Goal: Browse casually: Explore the website without a specific task or goal

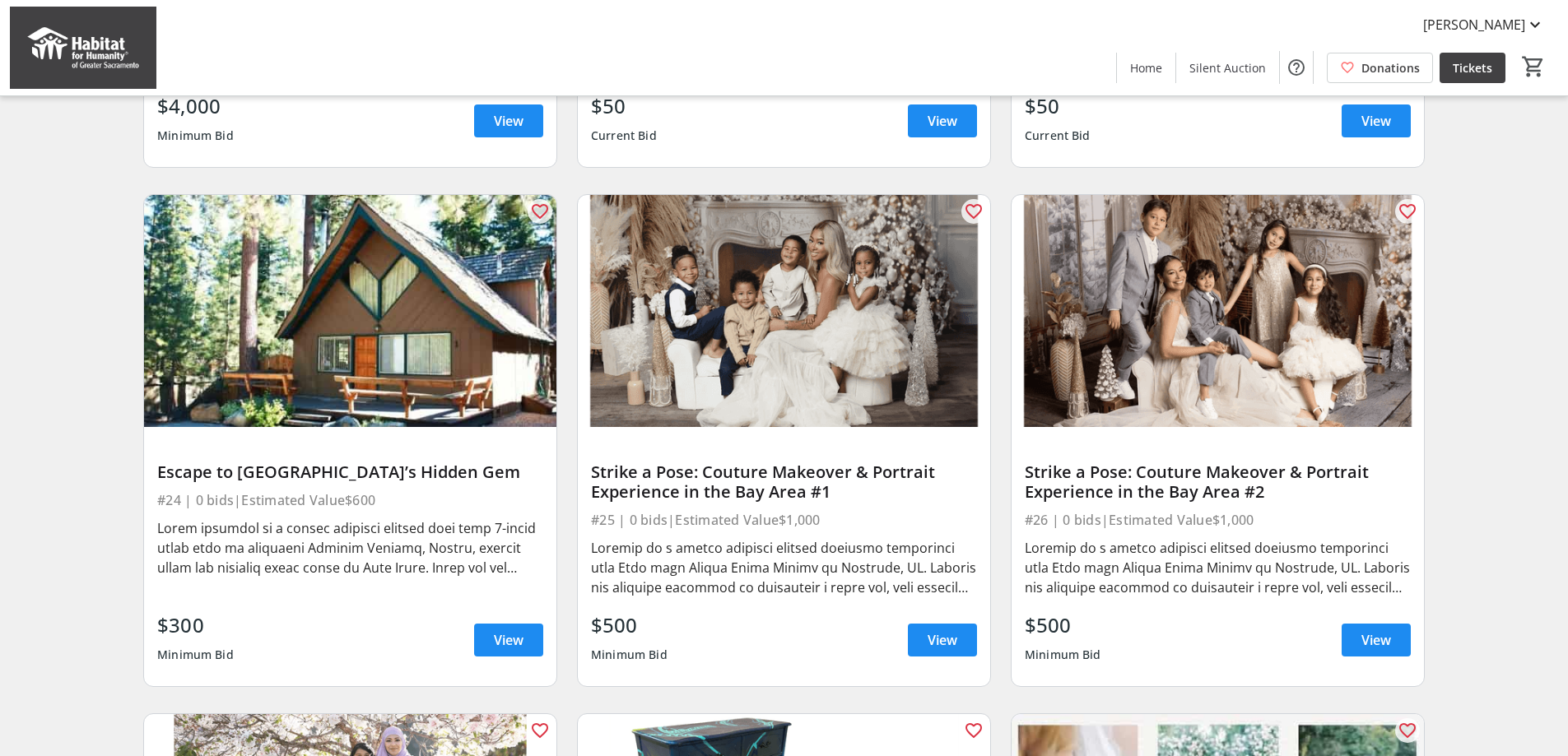
scroll to position [1646, 0]
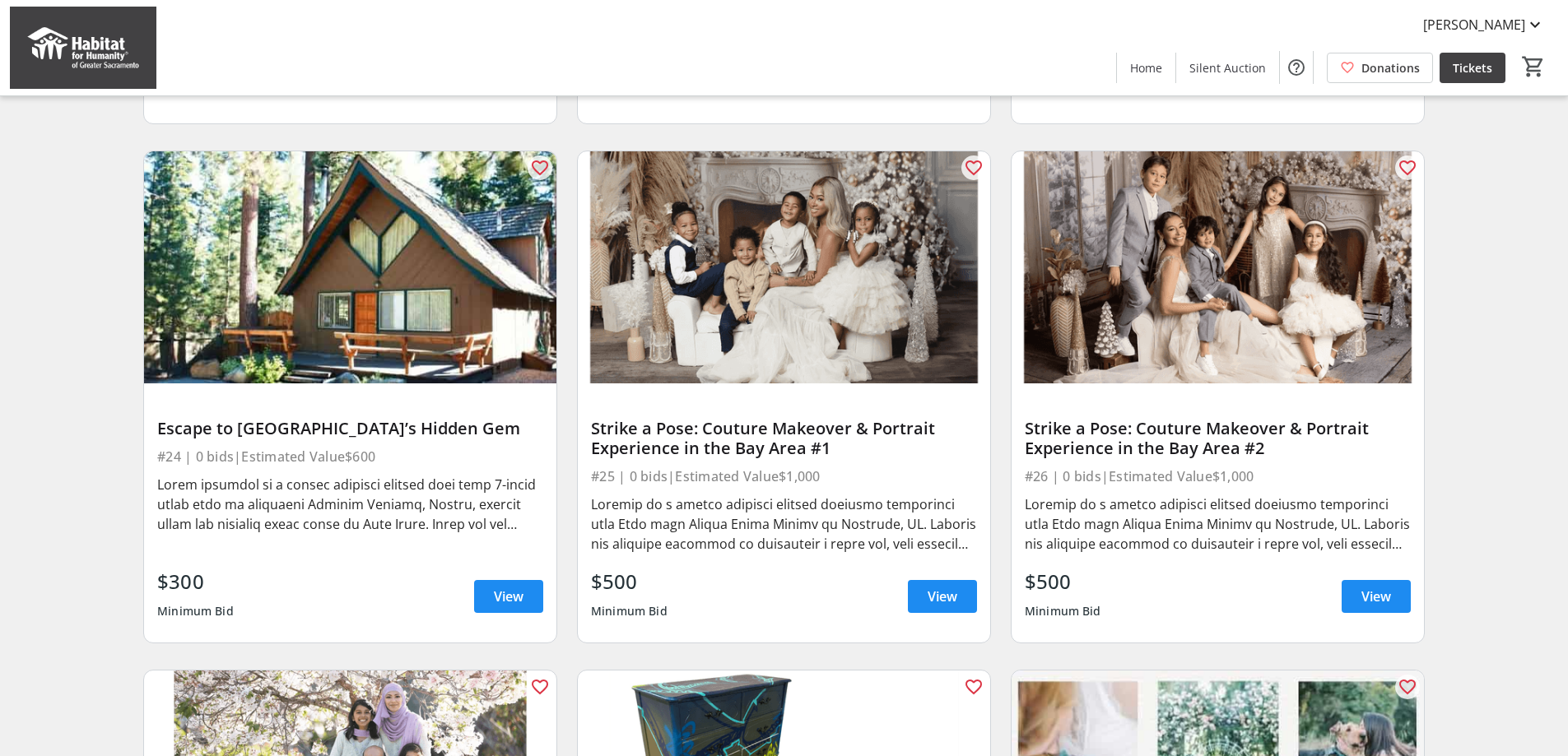
click at [362, 529] on div at bounding box center [350, 504] width 386 height 59
click at [493, 614] on span at bounding box center [508, 597] width 69 height 40
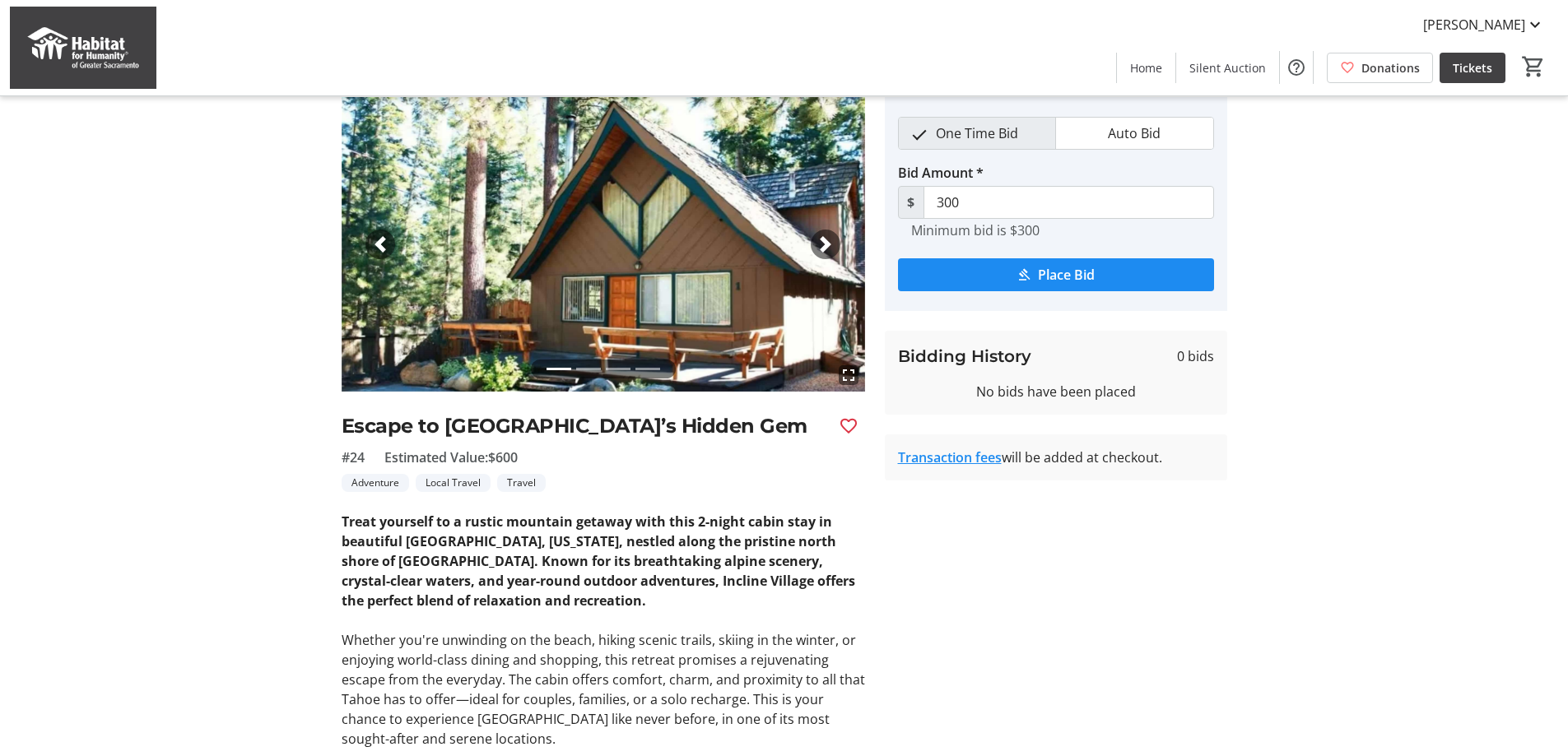
scroll to position [247, 0]
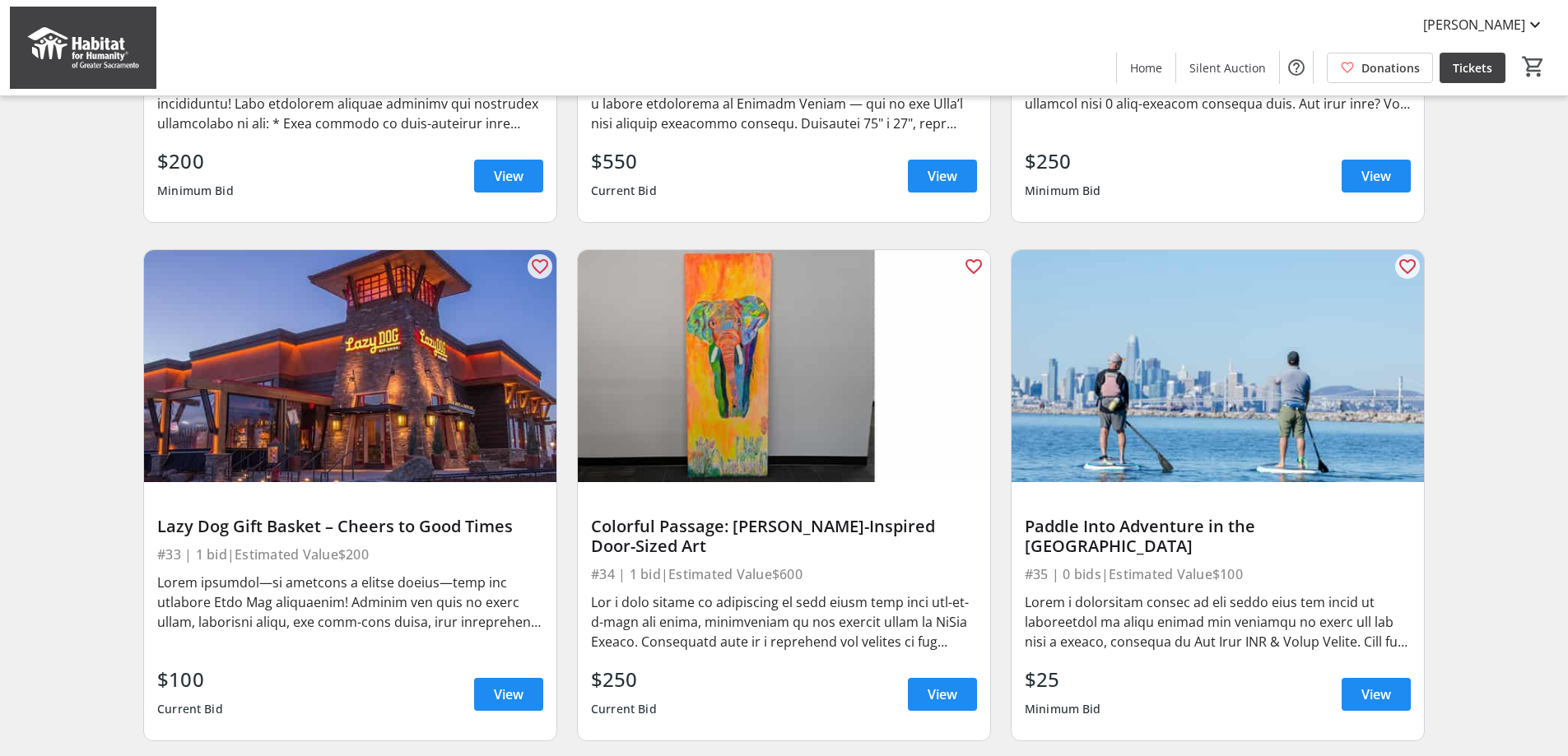
scroll to position [3127, 0]
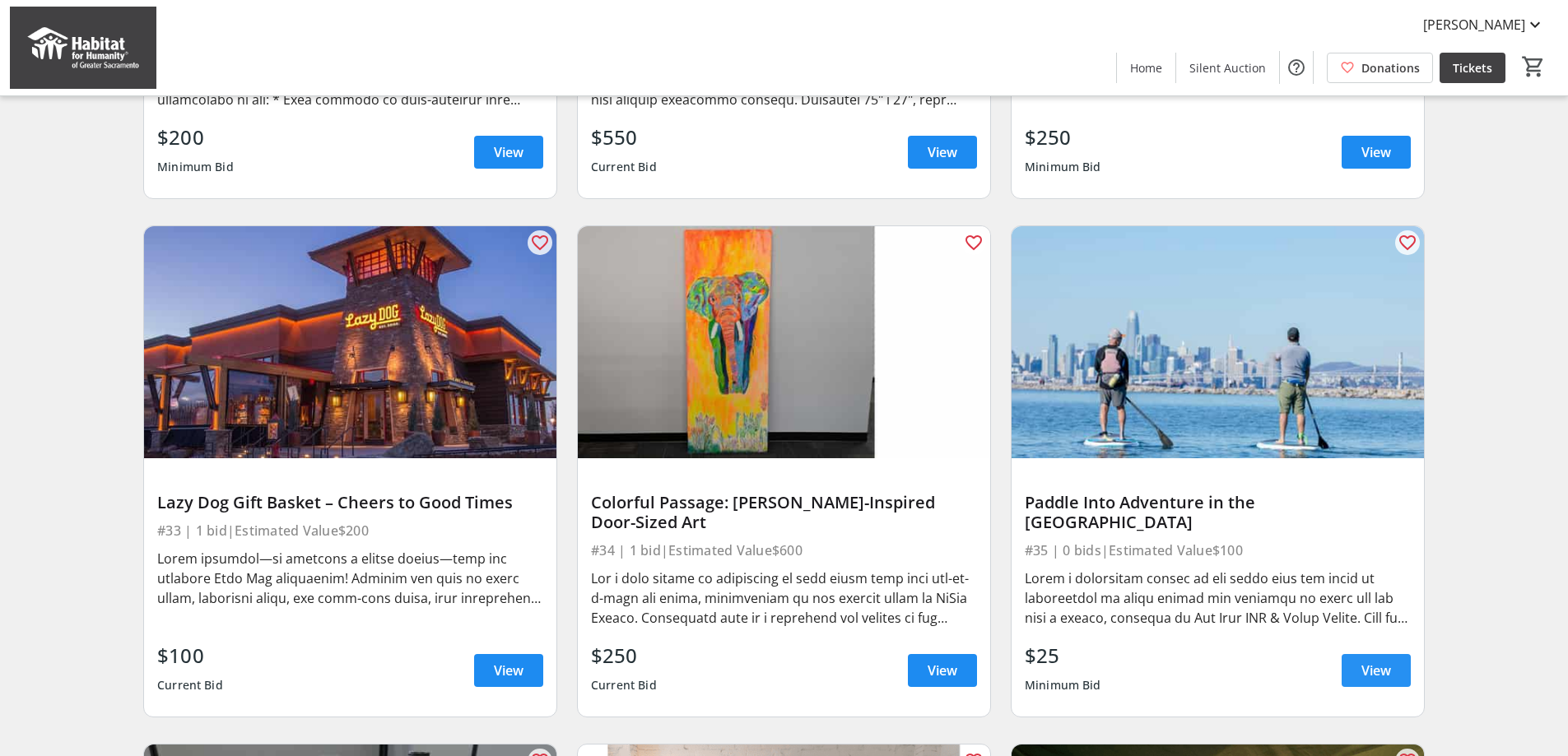
click at [1356, 687] on span at bounding box center [1376, 671] width 69 height 40
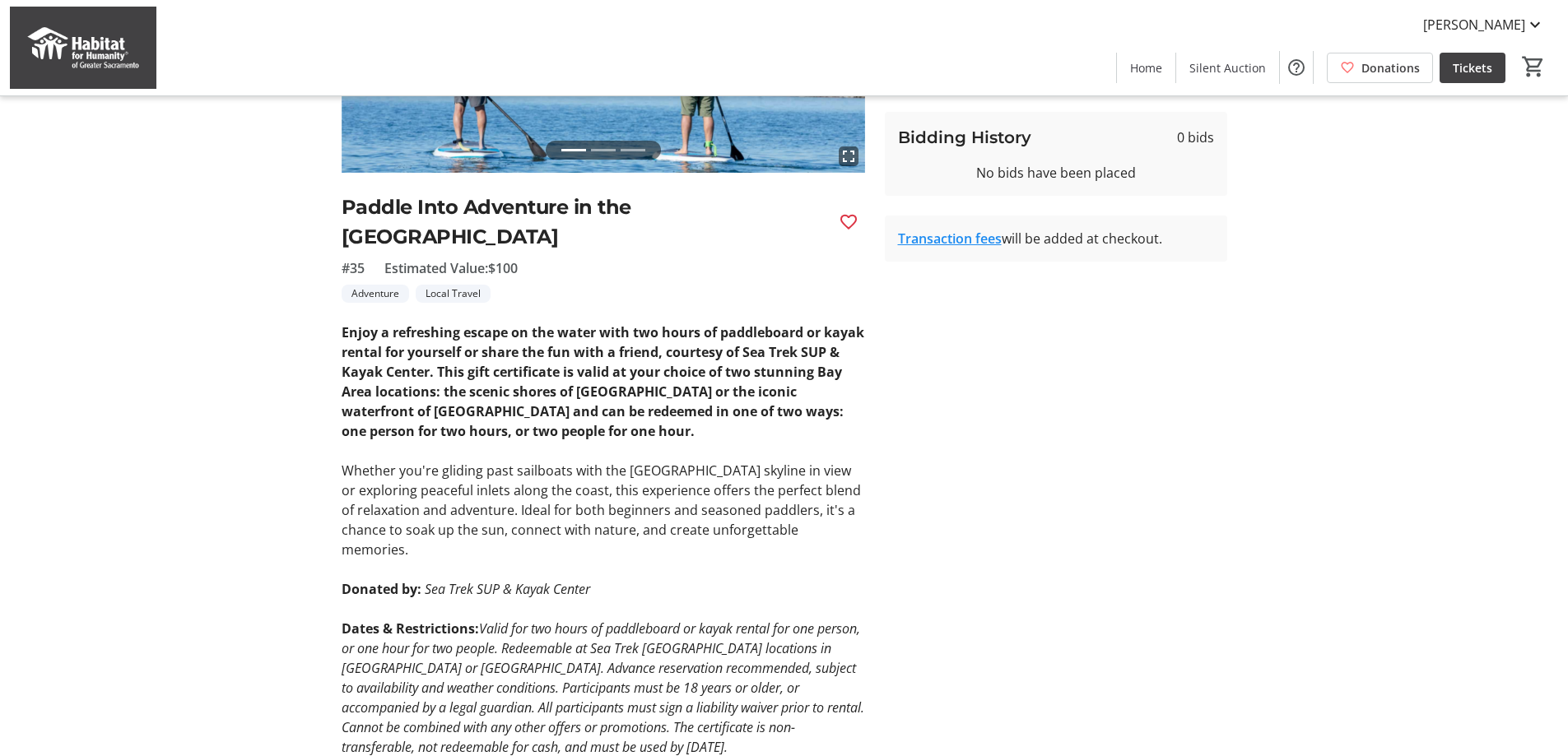
scroll to position [291, 0]
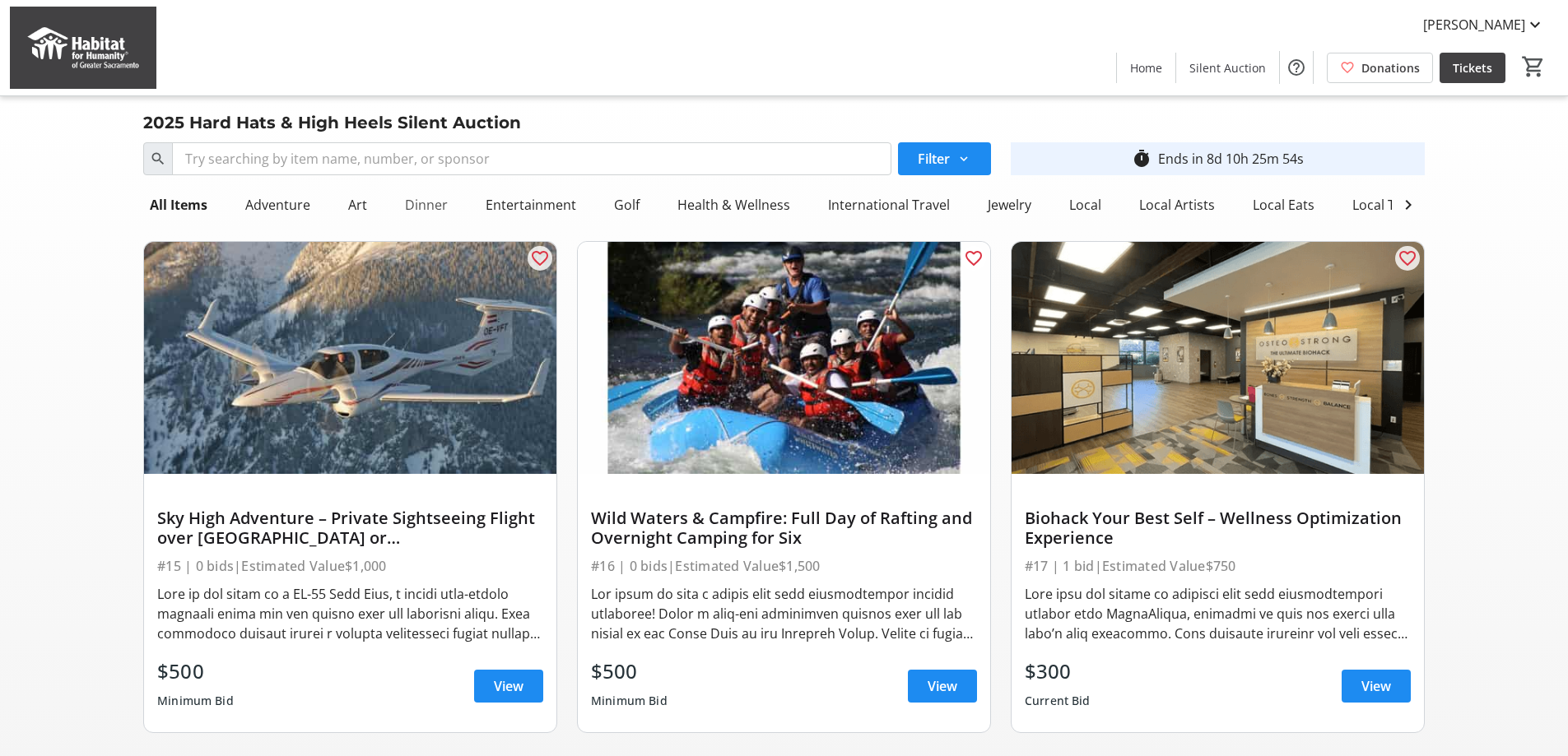
click at [414, 200] on div "Dinner" at bounding box center [426, 205] width 56 height 33
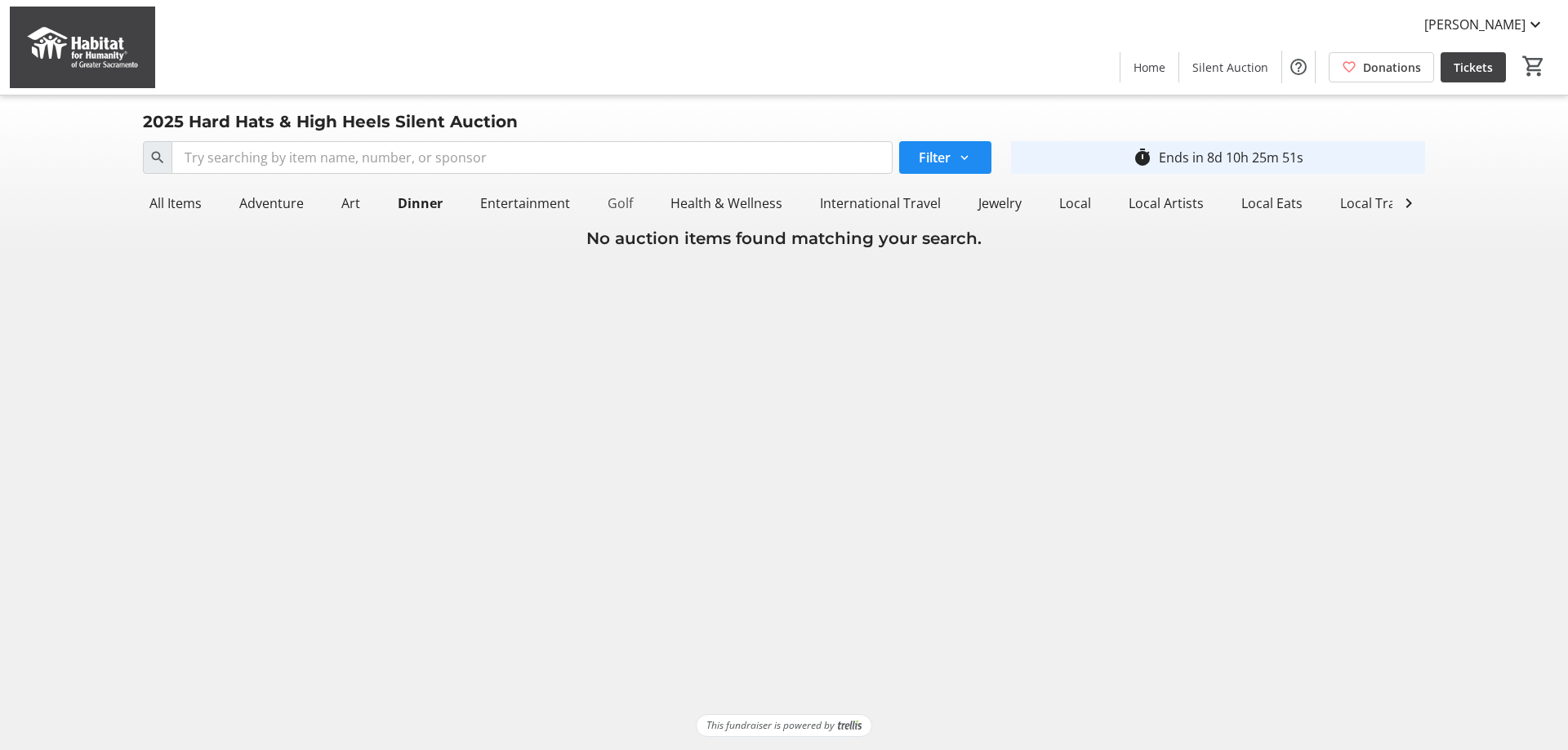
click at [620, 202] on div "Golf" at bounding box center [620, 203] width 38 height 33
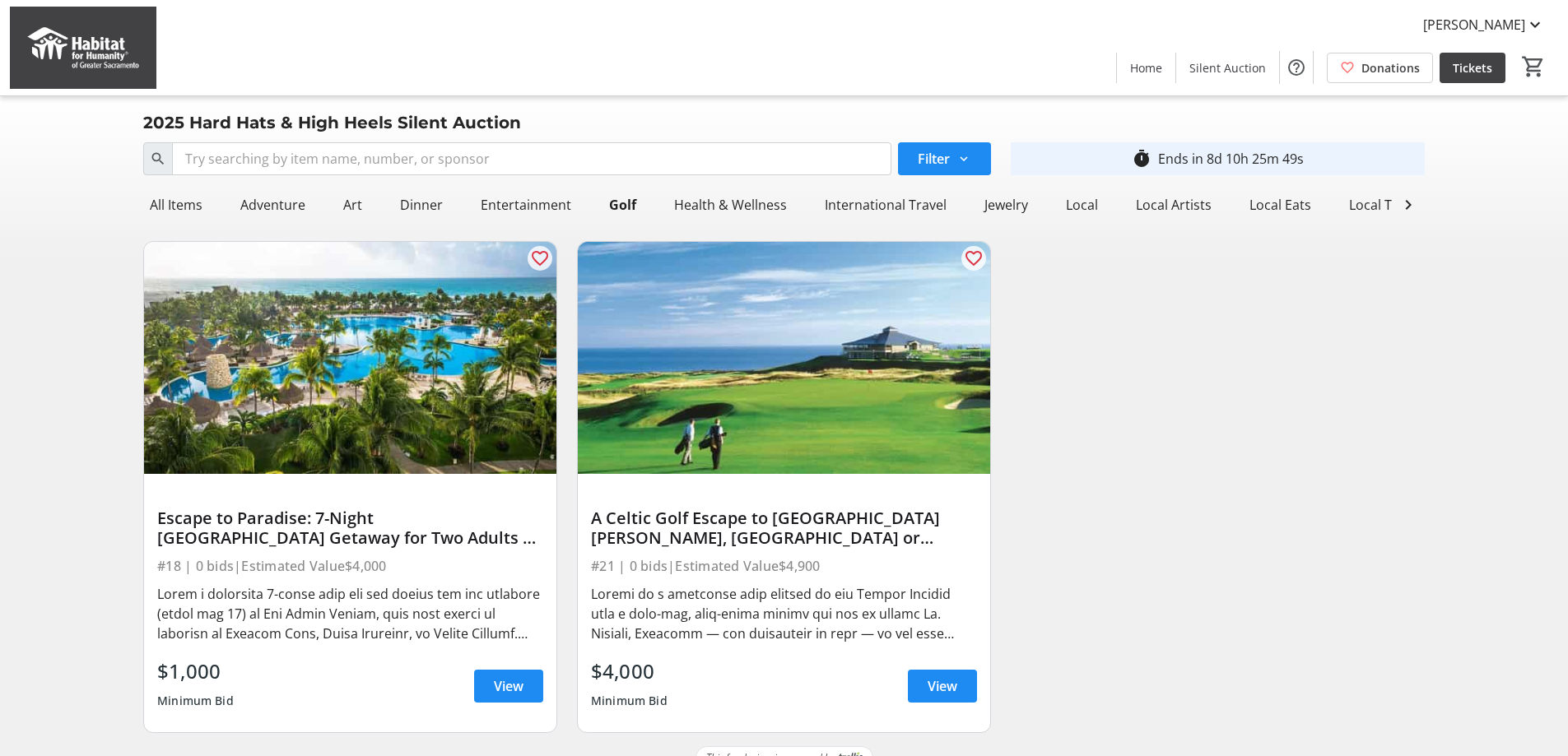
scroll to position [39, 0]
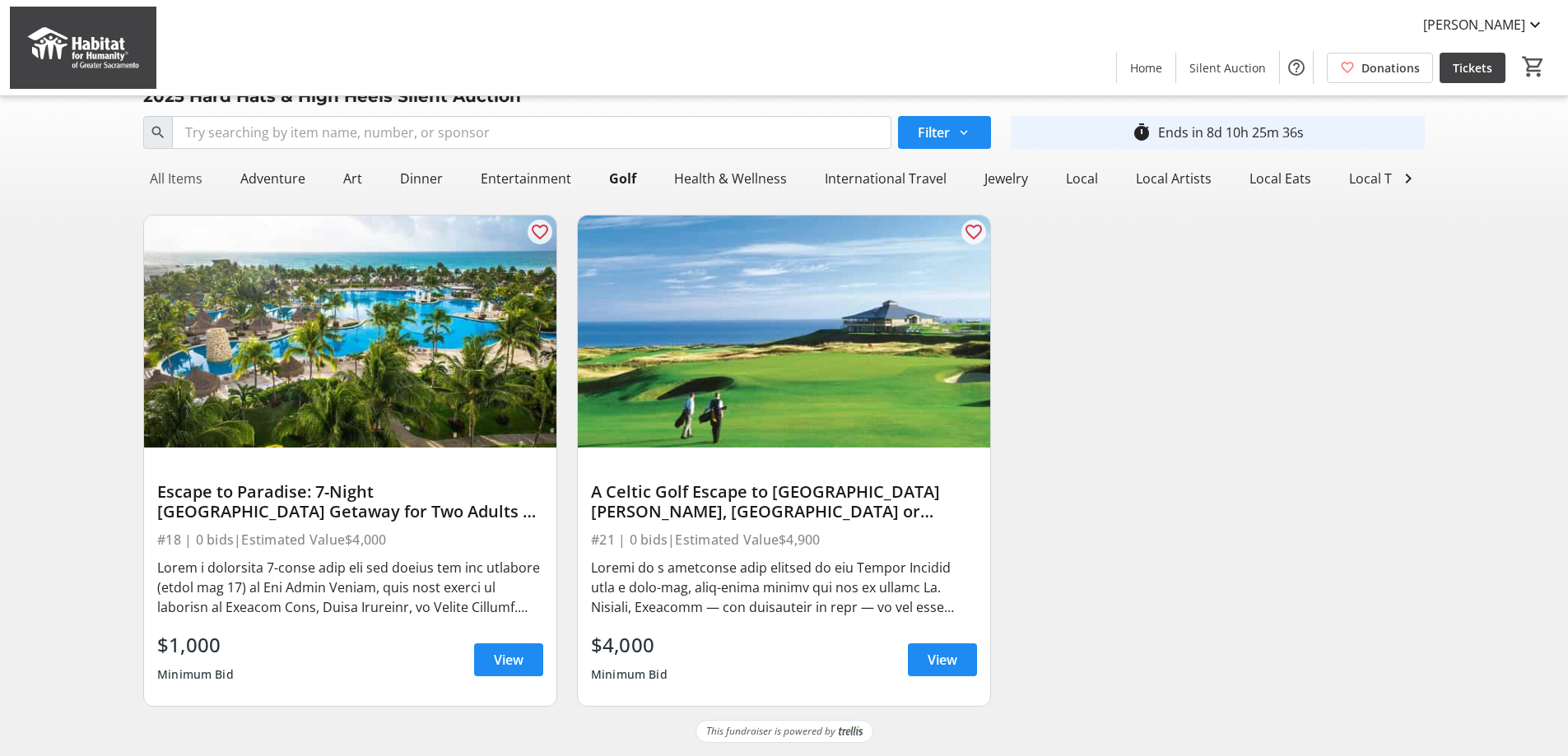
click at [188, 165] on div "All Items" at bounding box center [175, 178] width 66 height 33
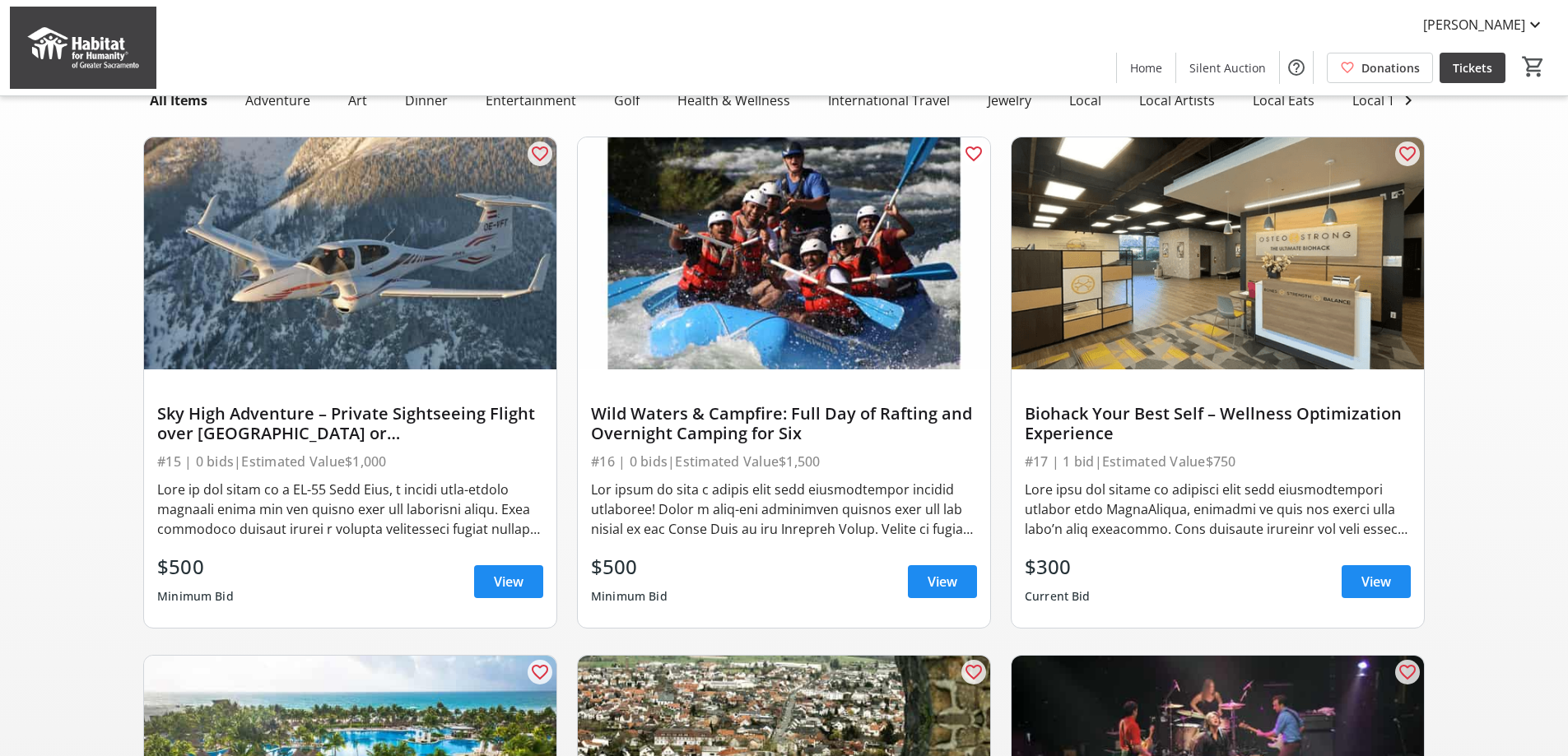
scroll to position [0, 0]
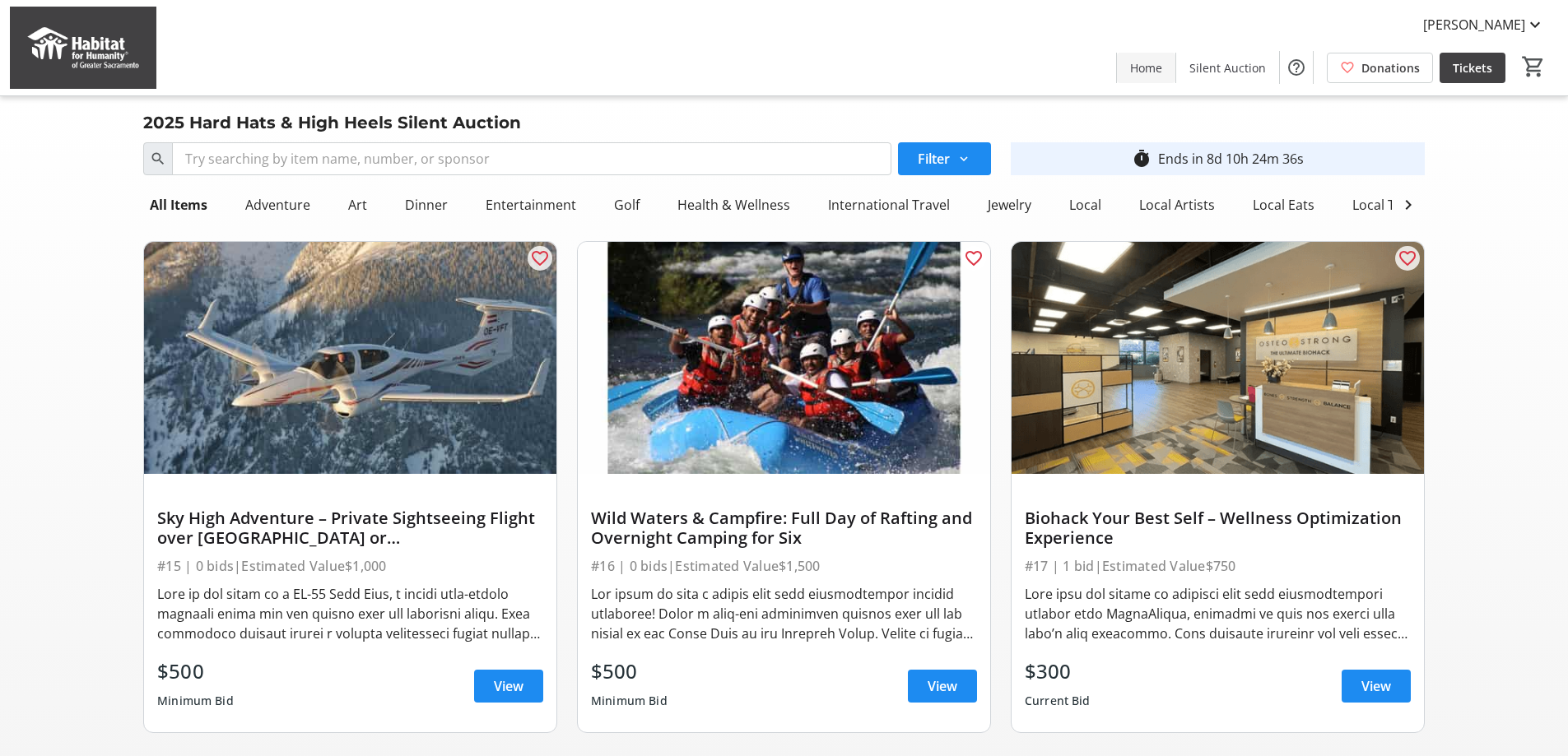
click at [1152, 60] on span "Home" at bounding box center [1146, 67] width 32 height 17
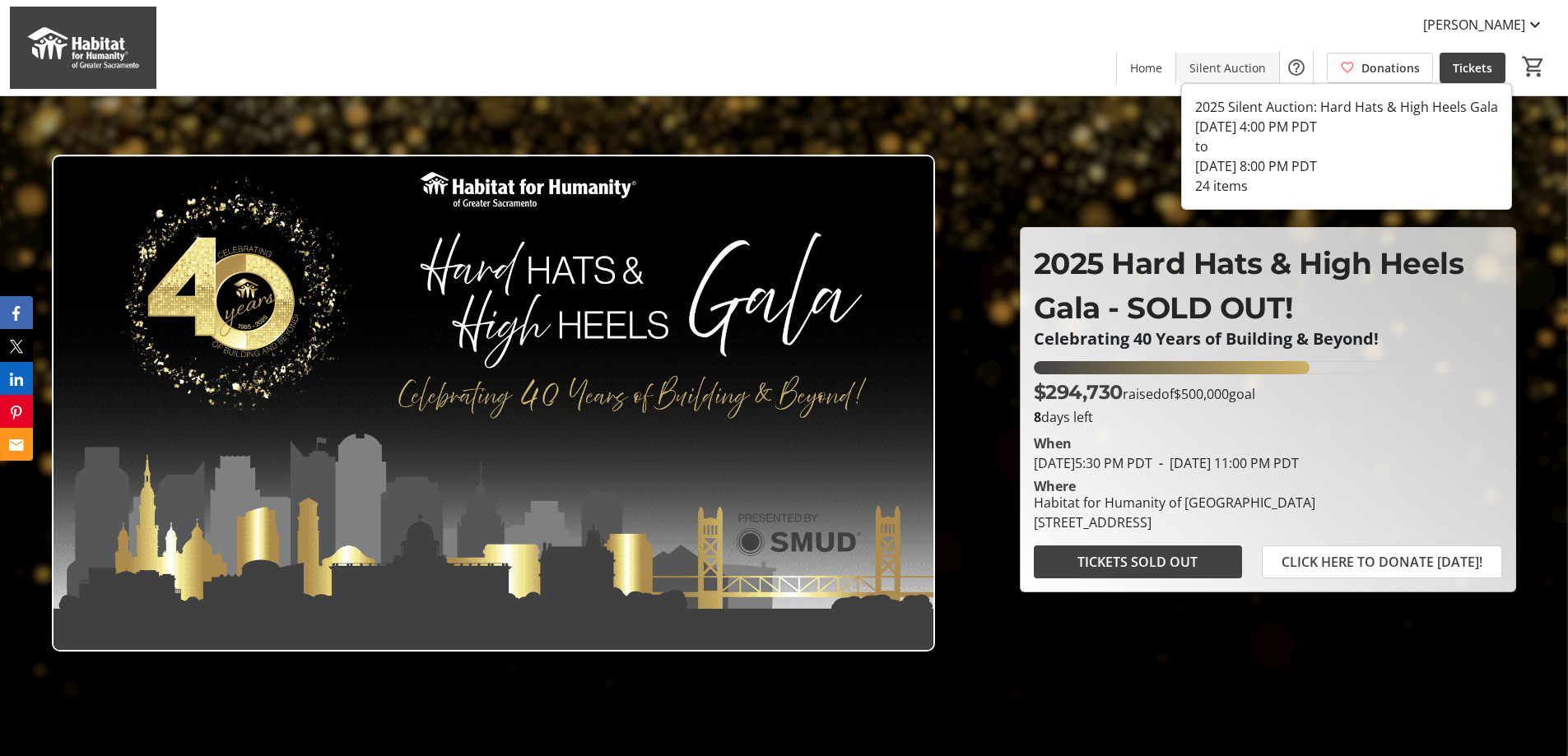
click at [1209, 63] on span "Silent Auction" at bounding box center [1227, 67] width 76 height 17
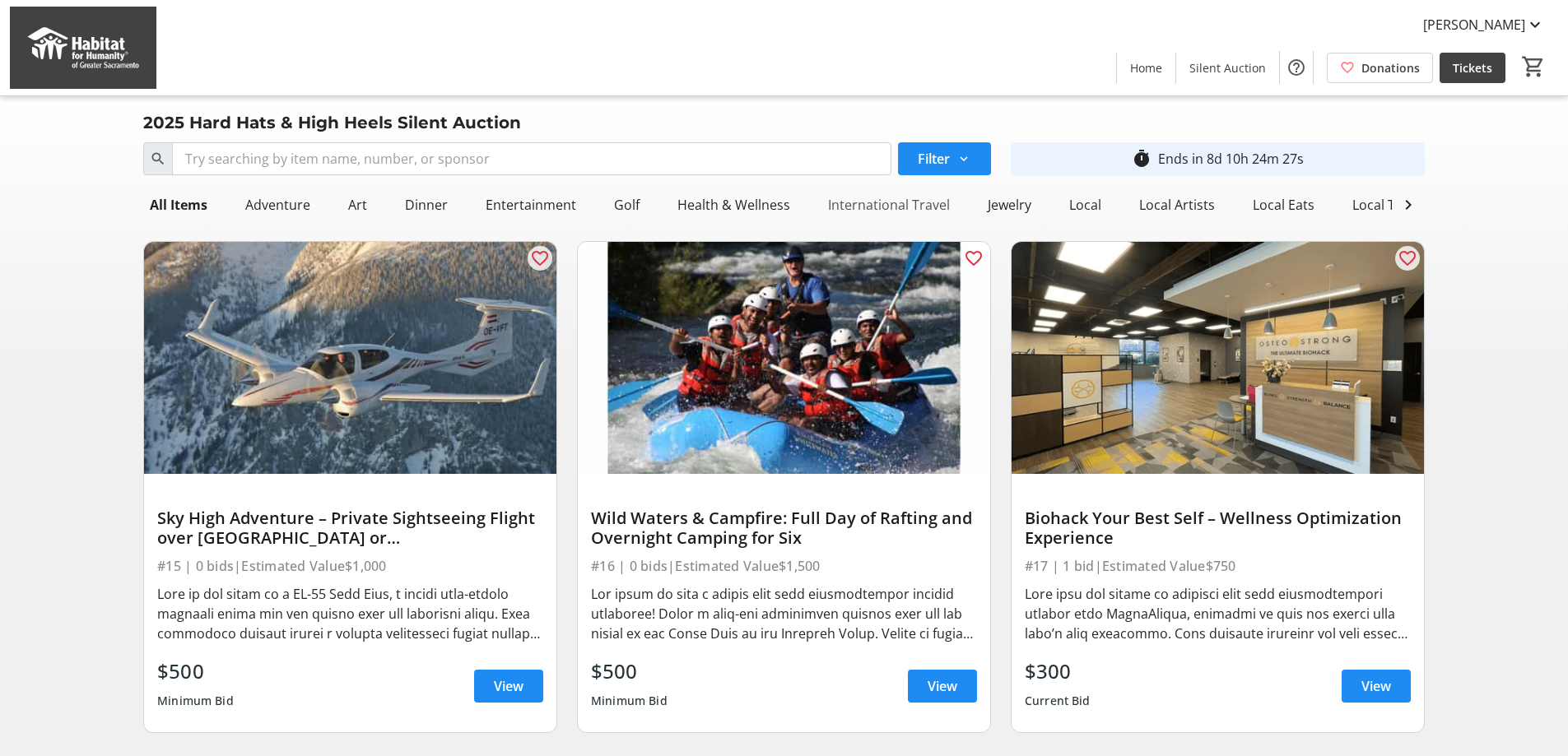
click at [867, 200] on div "International Travel" at bounding box center [889, 205] width 135 height 33
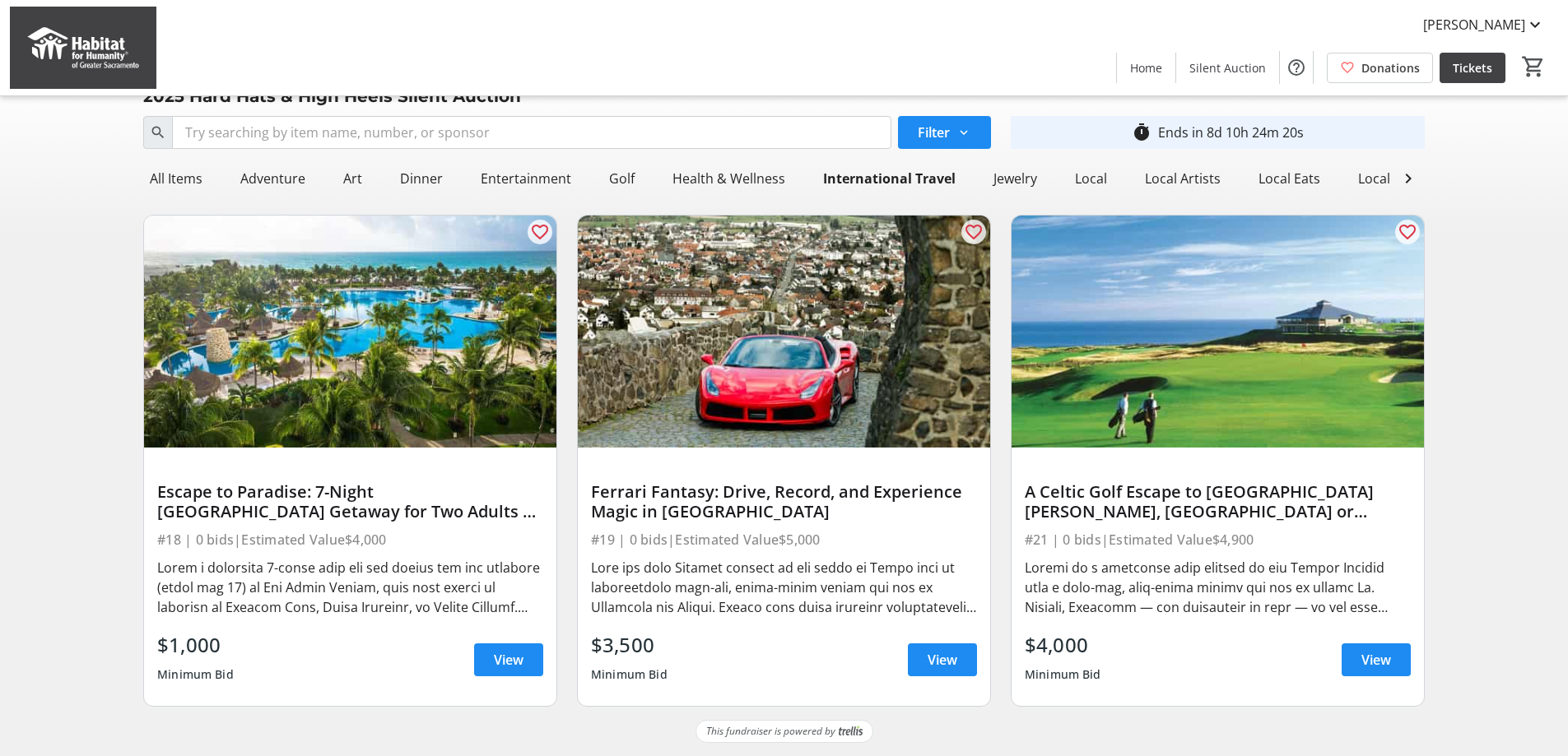
scroll to position [39, 0]
click at [207, 520] on div "Escape to Paradise: 7-Night [GEOGRAPHIC_DATA] Getaway for Two Adults + Two Chil…" at bounding box center [350, 503] width 386 height 40
click at [502, 663] on span "View" at bounding box center [508, 660] width 30 height 20
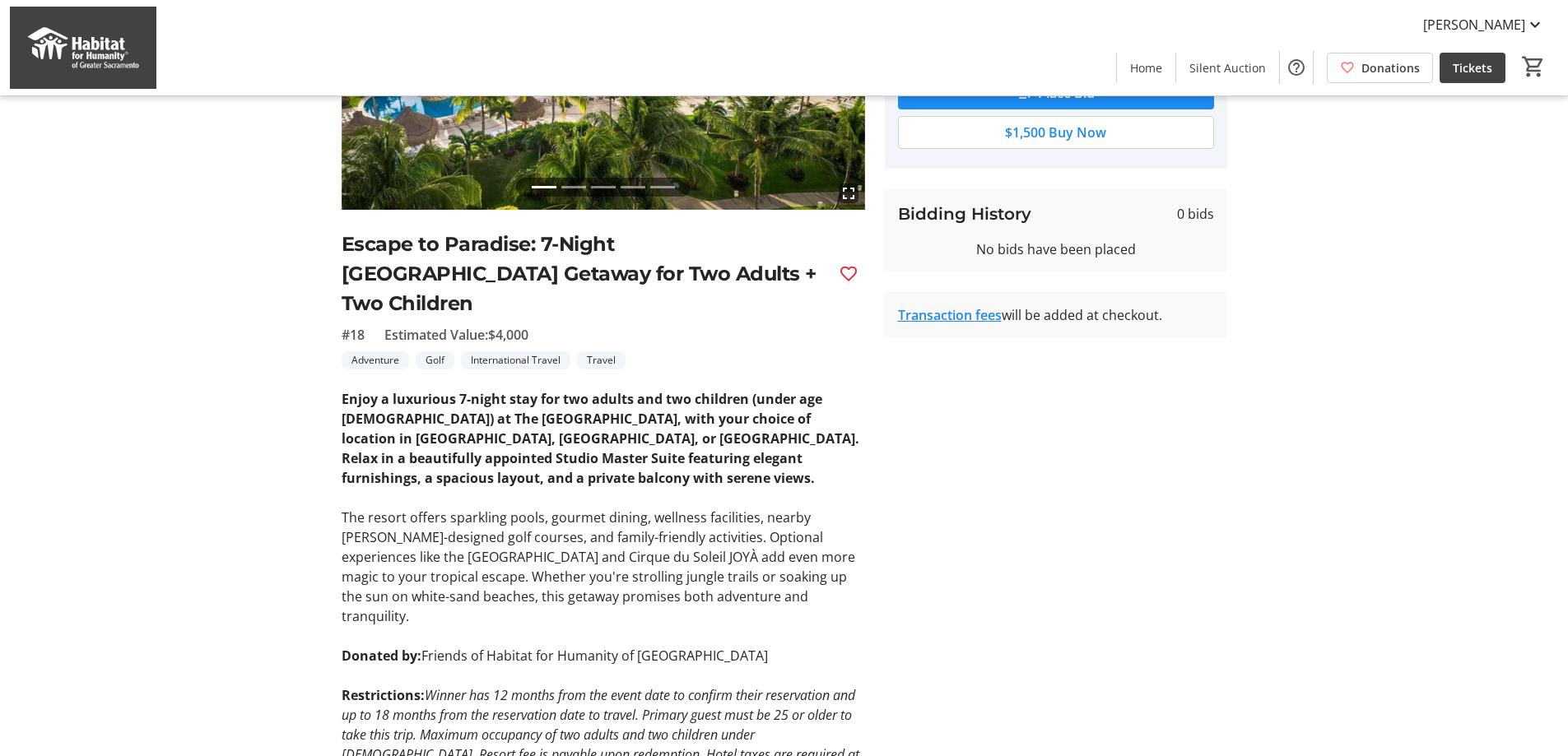
scroll to position [83, 0]
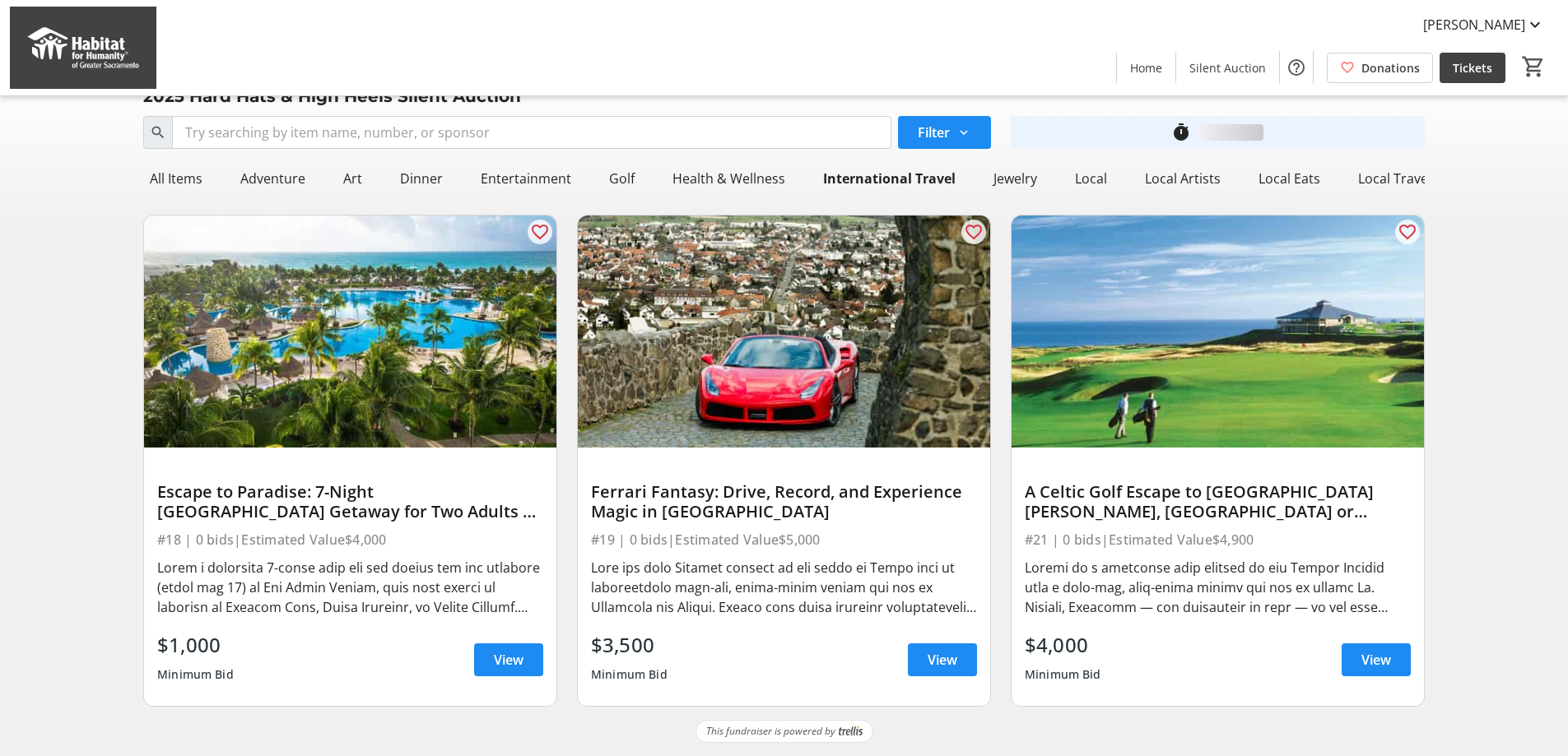
scroll to position [39, 0]
click at [931, 659] on span "View" at bounding box center [942, 660] width 30 height 20
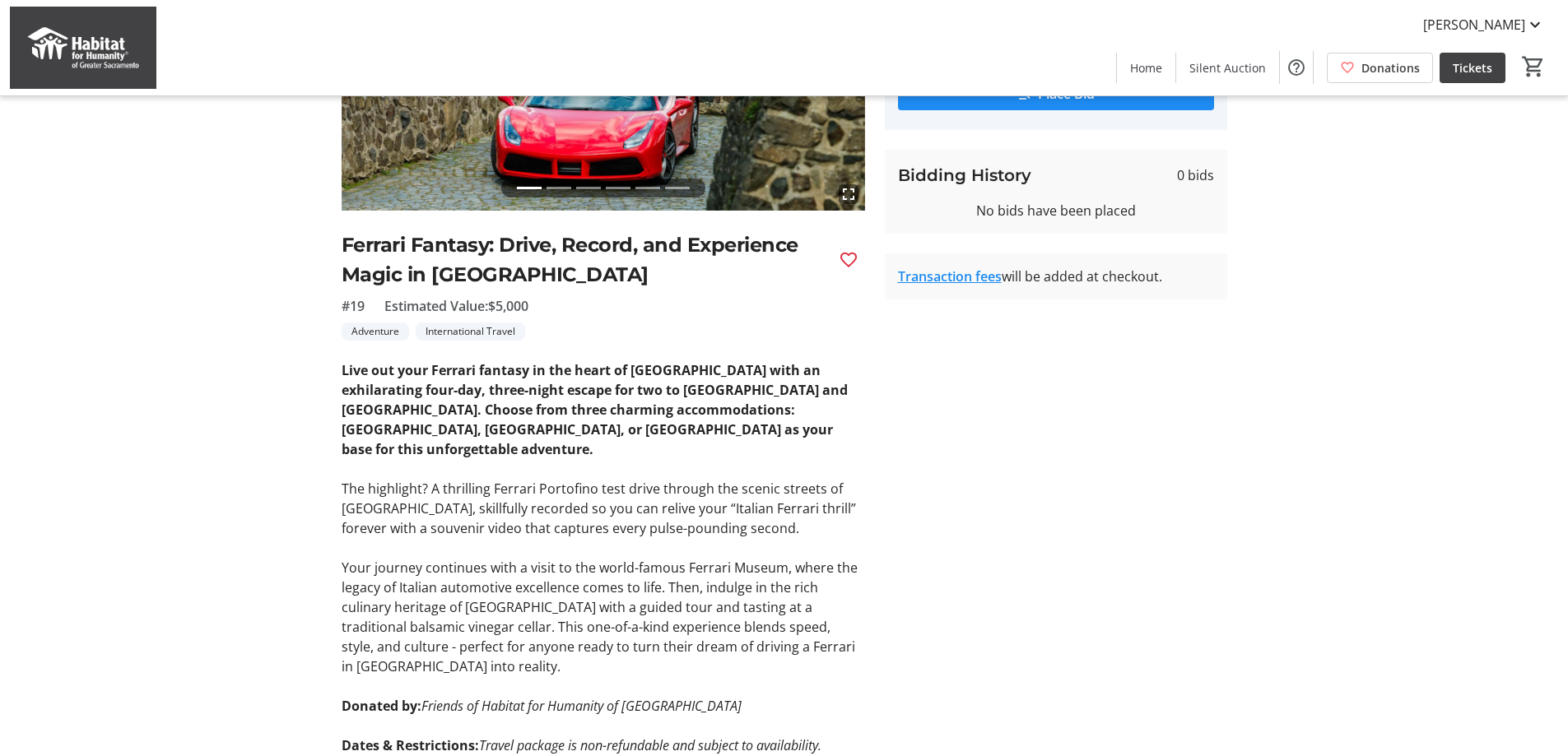
scroll to position [329, 0]
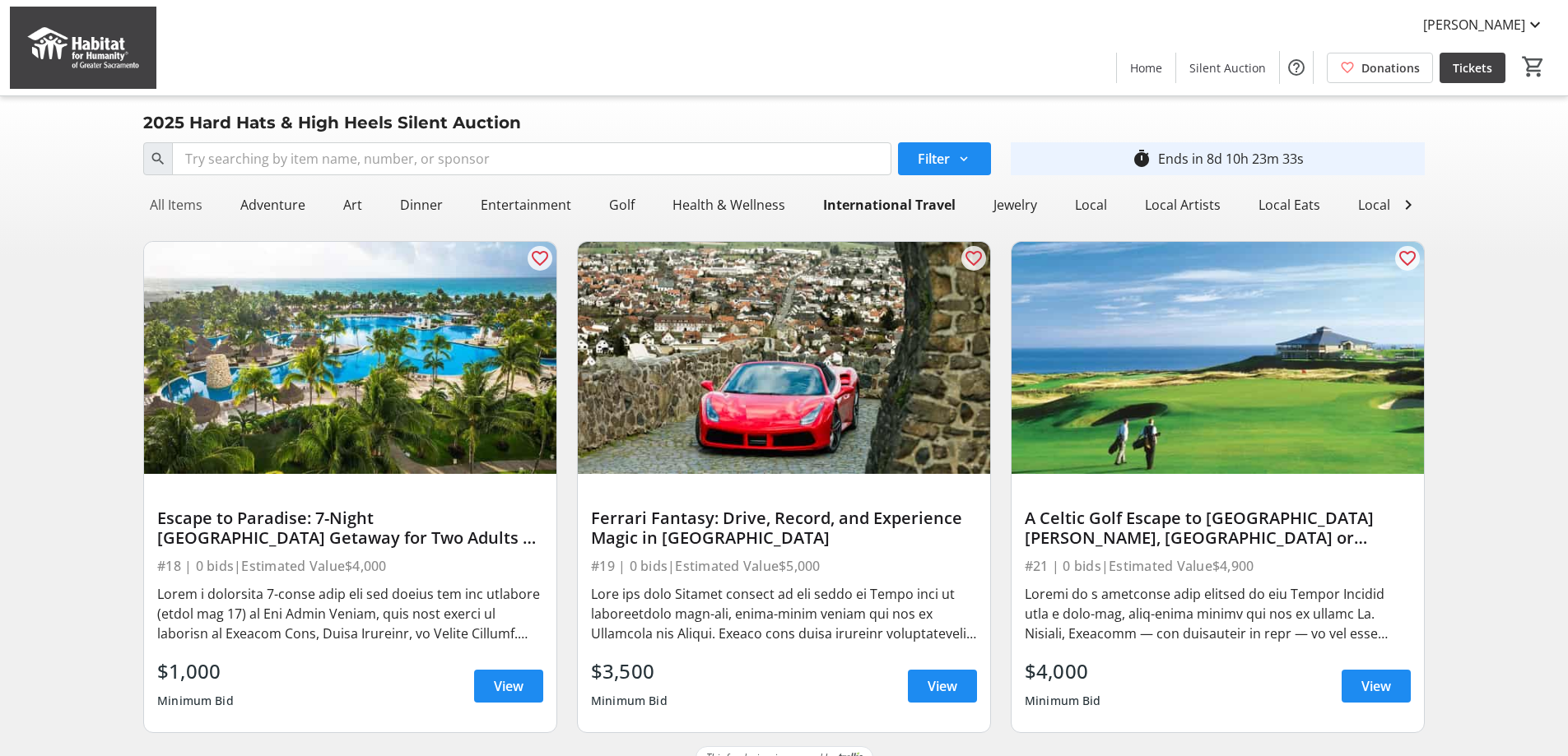
click at [184, 199] on div "All Items" at bounding box center [175, 205] width 66 height 33
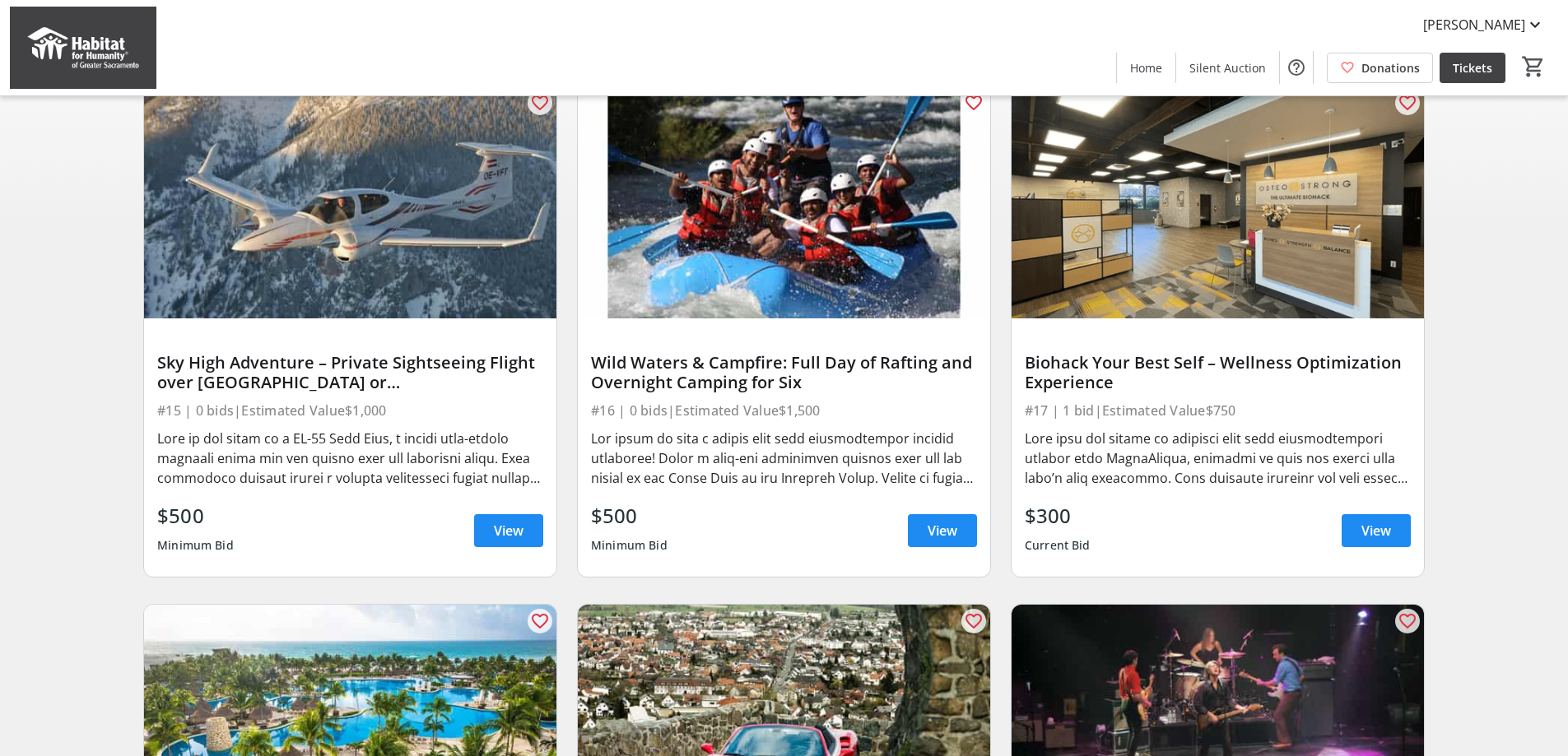
scroll to position [165, 0]
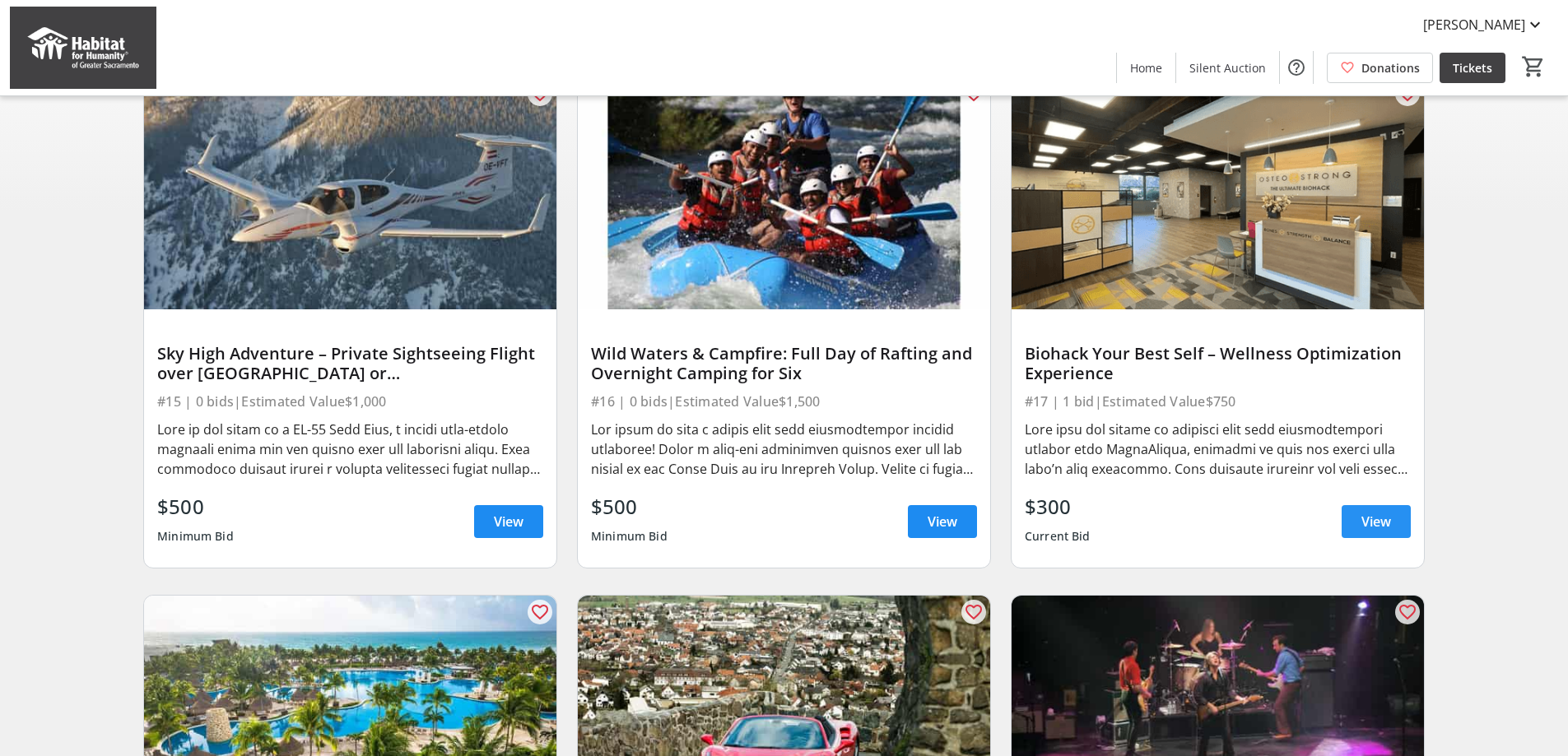
click at [1409, 541] on span at bounding box center [1376, 521] width 69 height 40
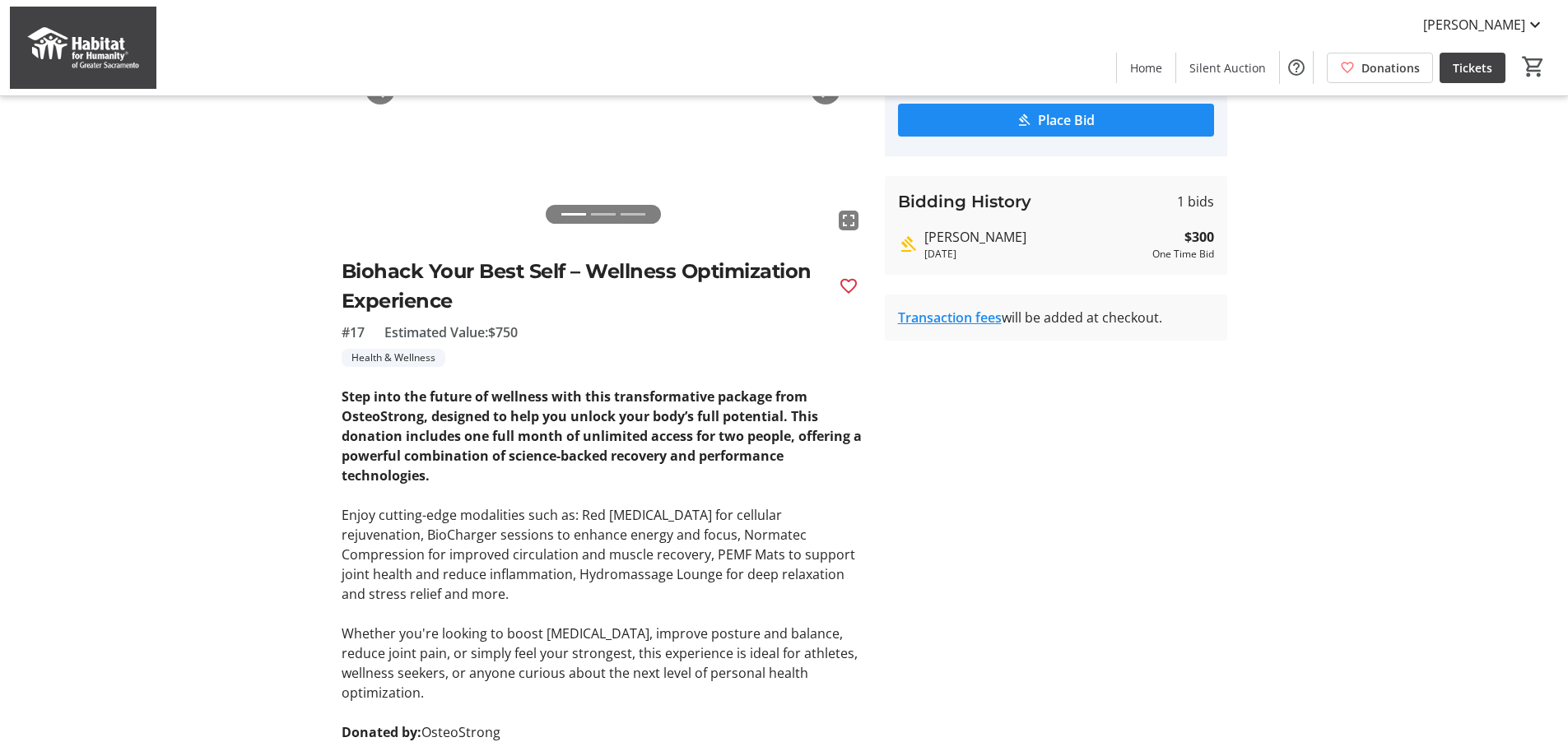
scroll to position [329, 0]
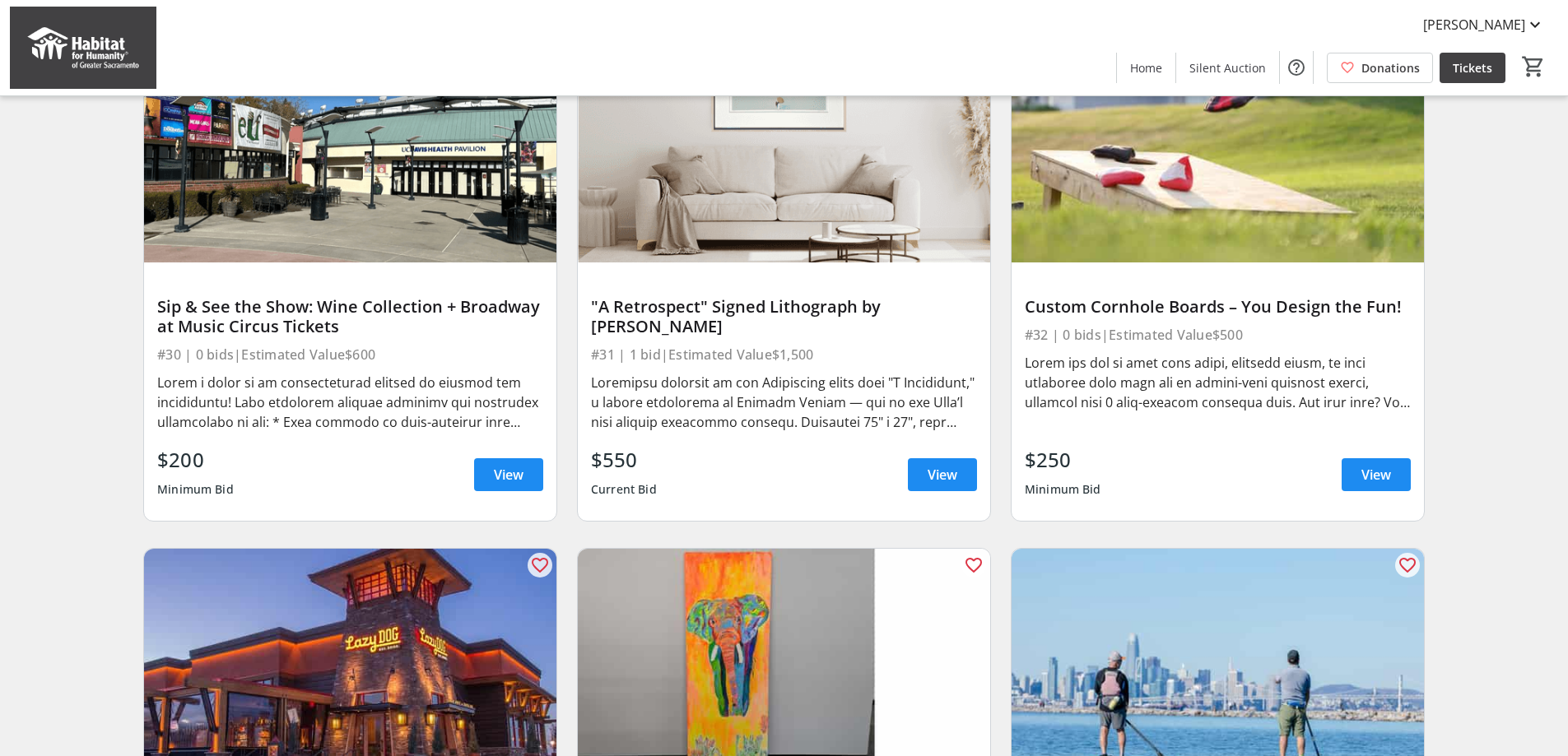
scroll to position [2861, 0]
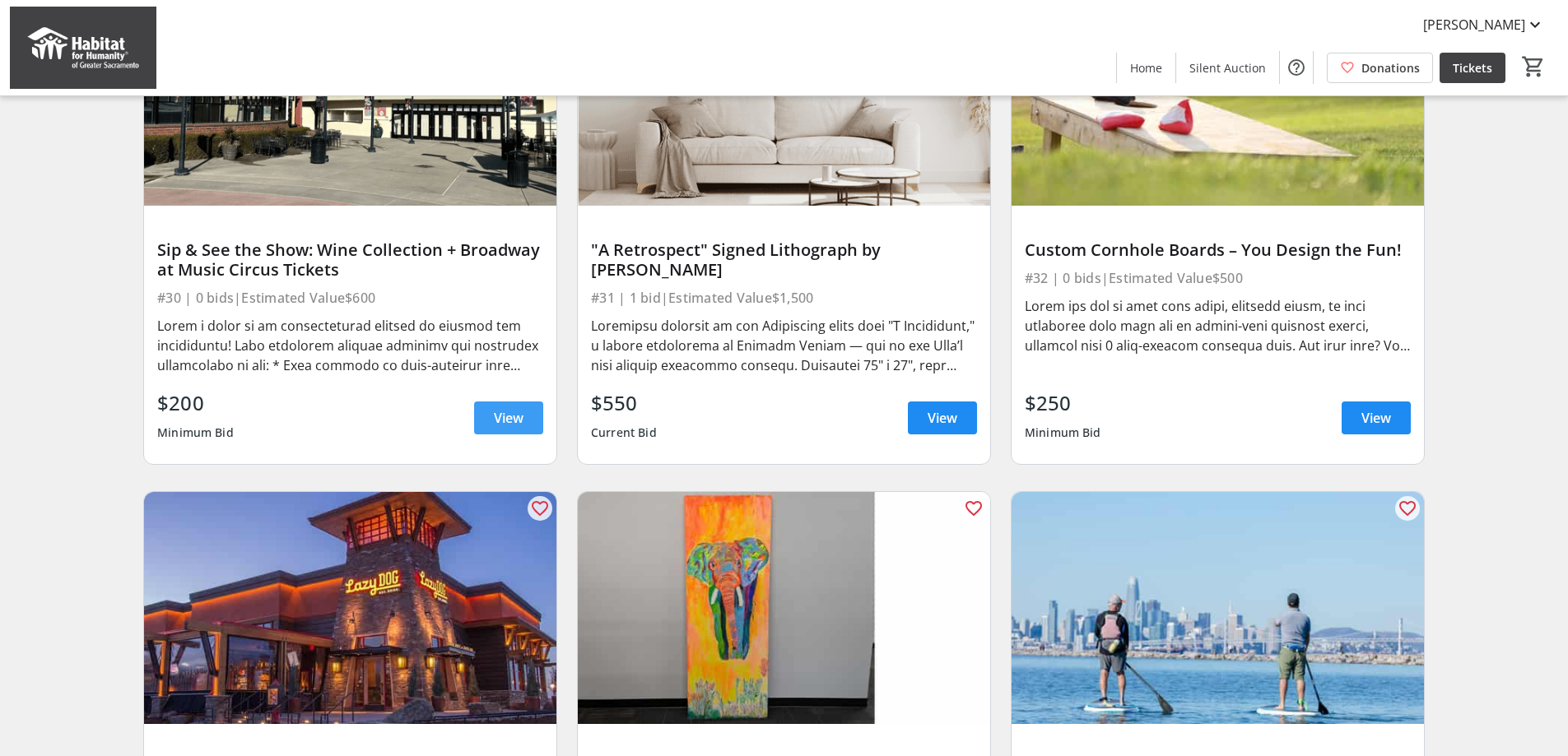
click at [512, 422] on span "View" at bounding box center [508, 418] width 30 height 20
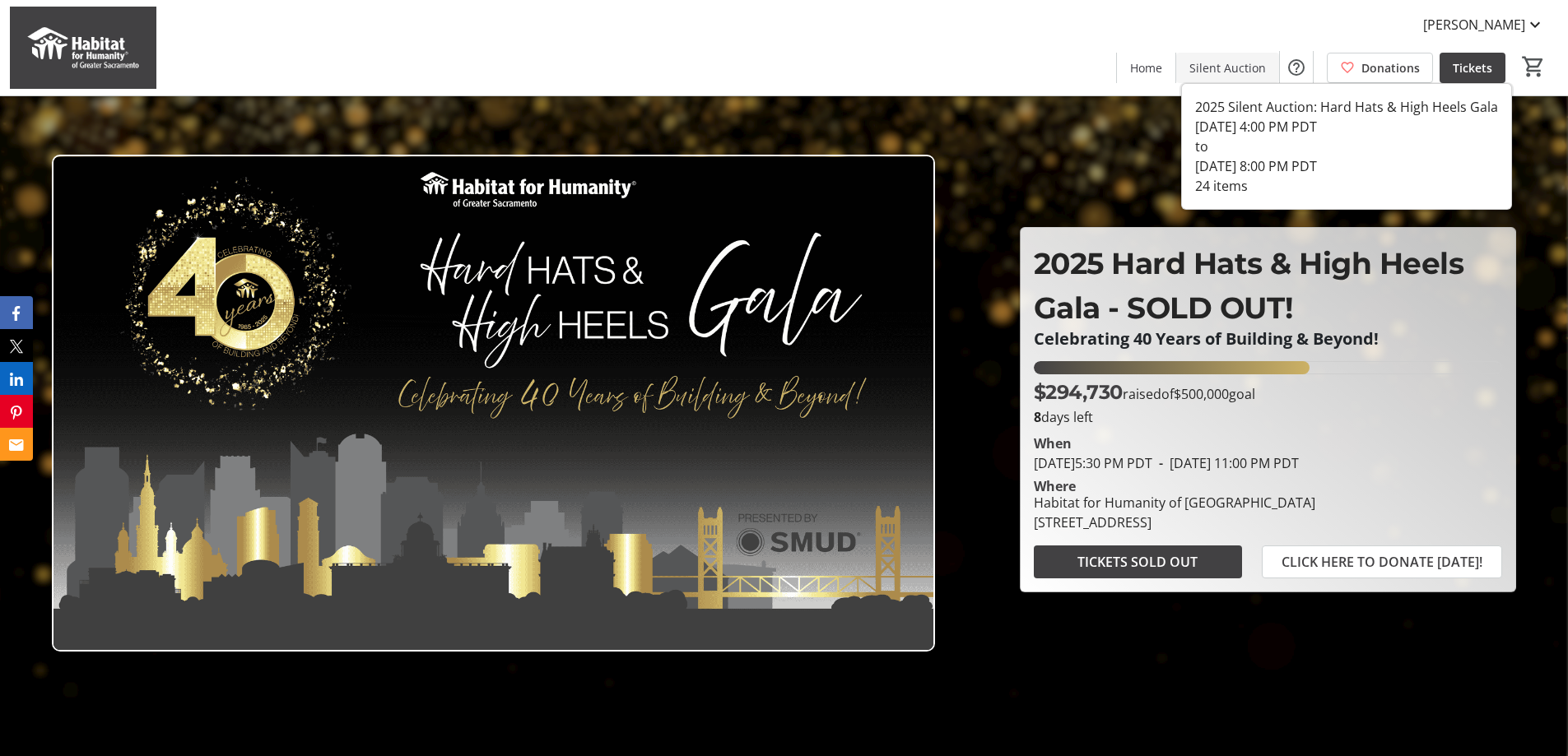
click at [1250, 73] on span "Silent Auction" at bounding box center [1227, 67] width 76 height 17
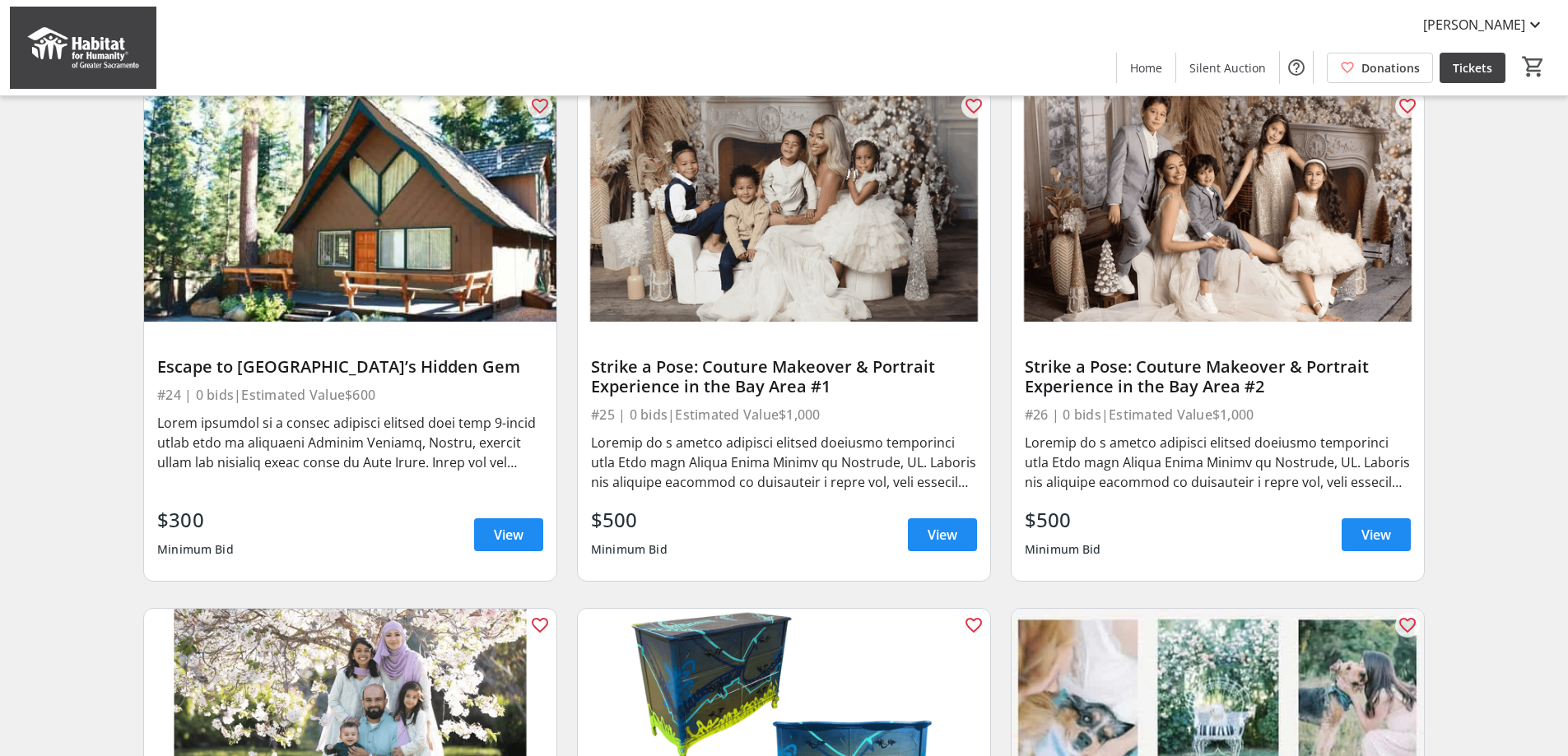
scroll to position [1729, 0]
